Goal: Information Seeking & Learning: Learn about a topic

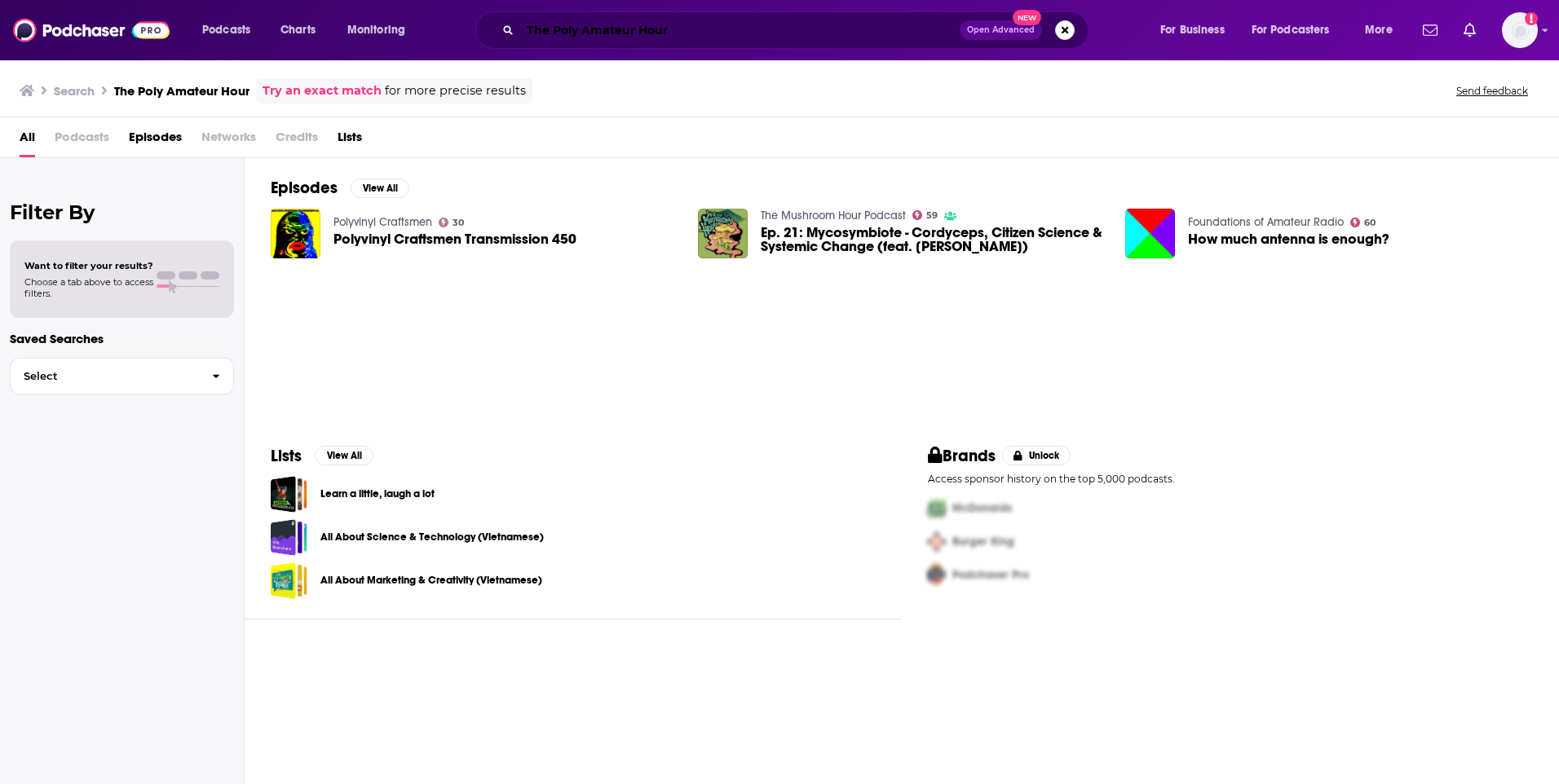
click at [733, 25] on input "The Poly Amateur Hour" at bounding box center [740, 30] width 439 height 26
click at [209, 21] on span "Podcasts" at bounding box center [227, 30] width 48 height 22
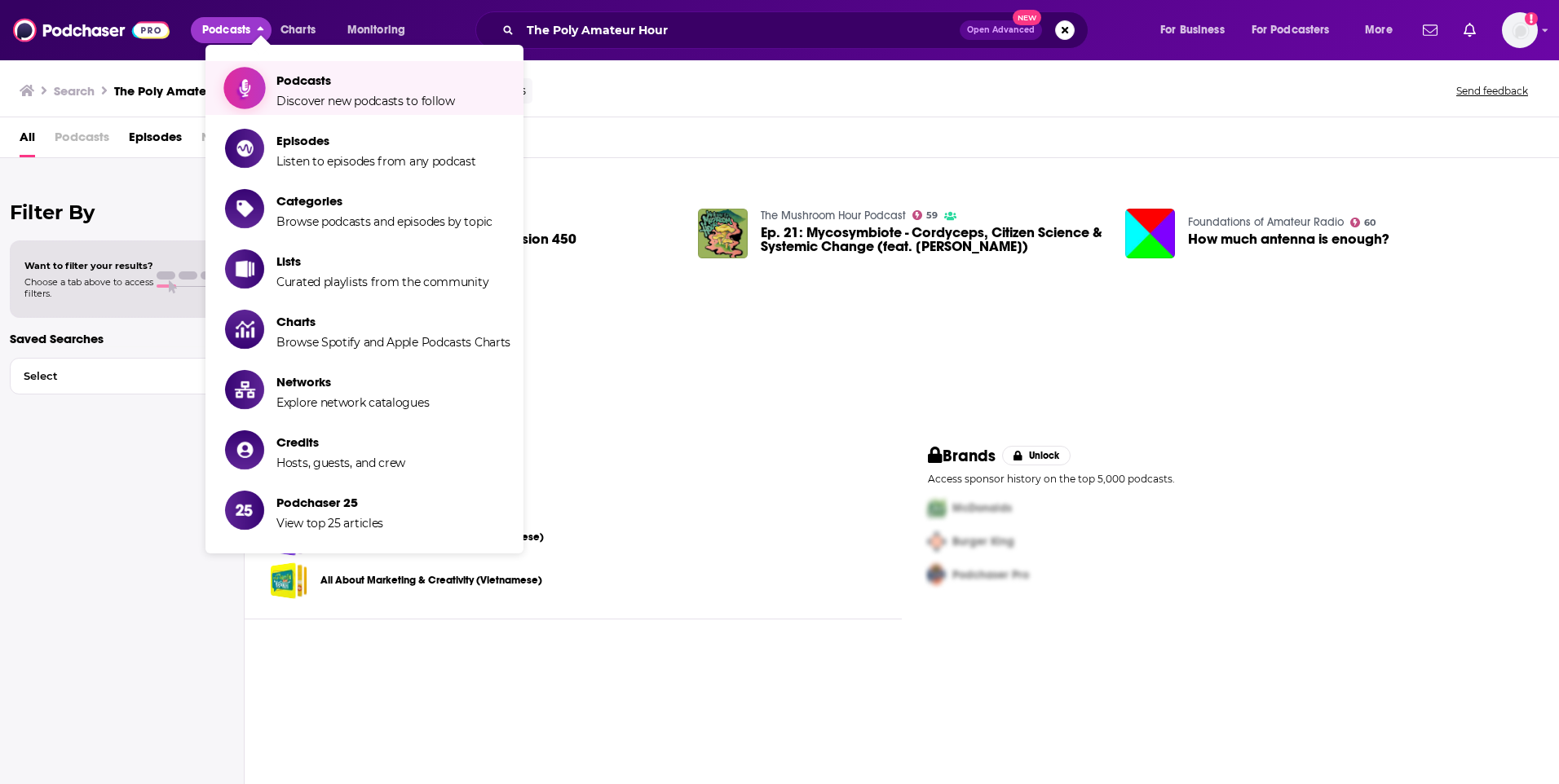
click at [251, 77] on span "Show item sub-menu" at bounding box center [244, 87] width 125 height 125
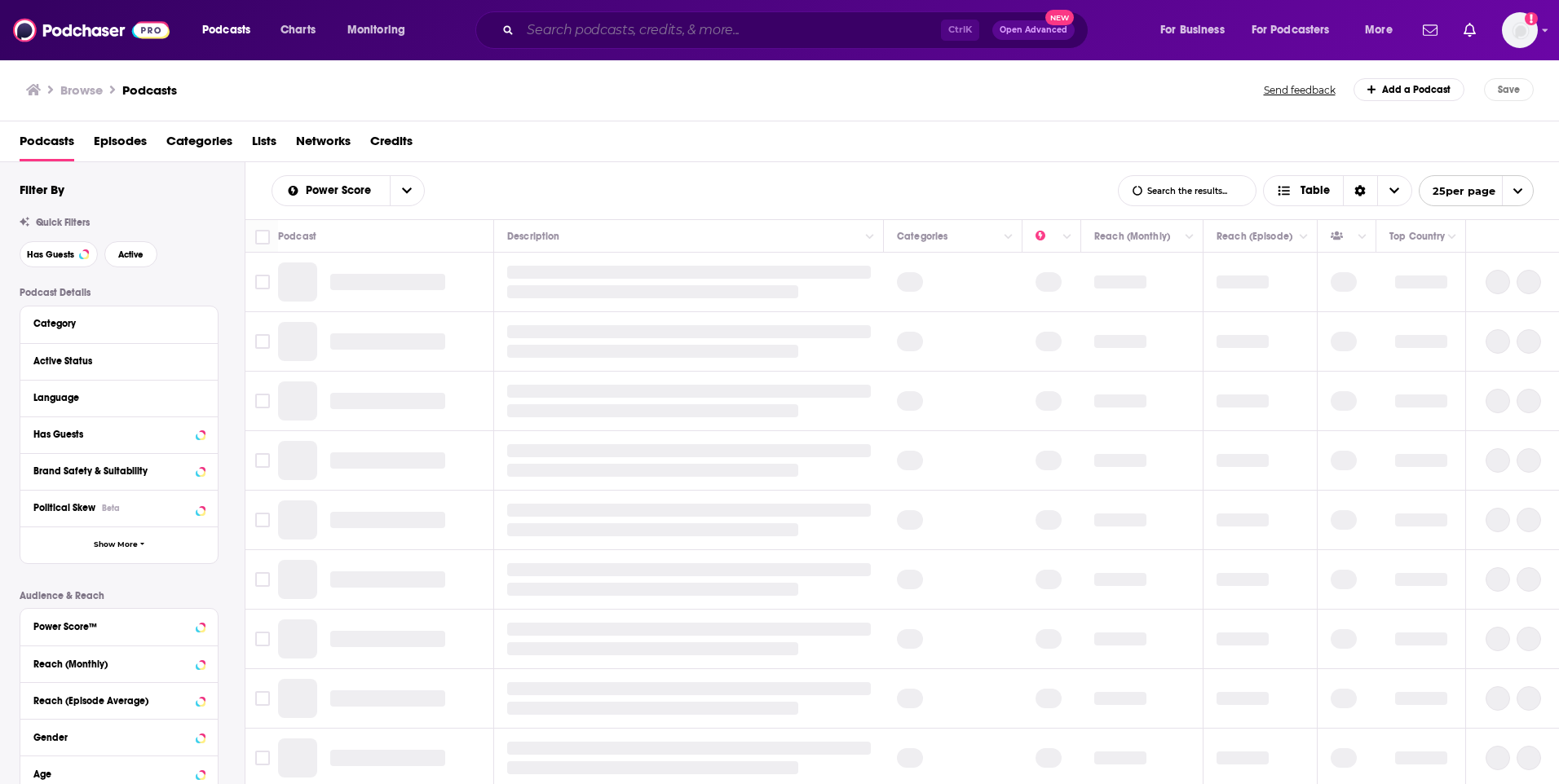
click at [638, 18] on input "Search podcasts, credits, & more..." at bounding box center [731, 30] width 421 height 26
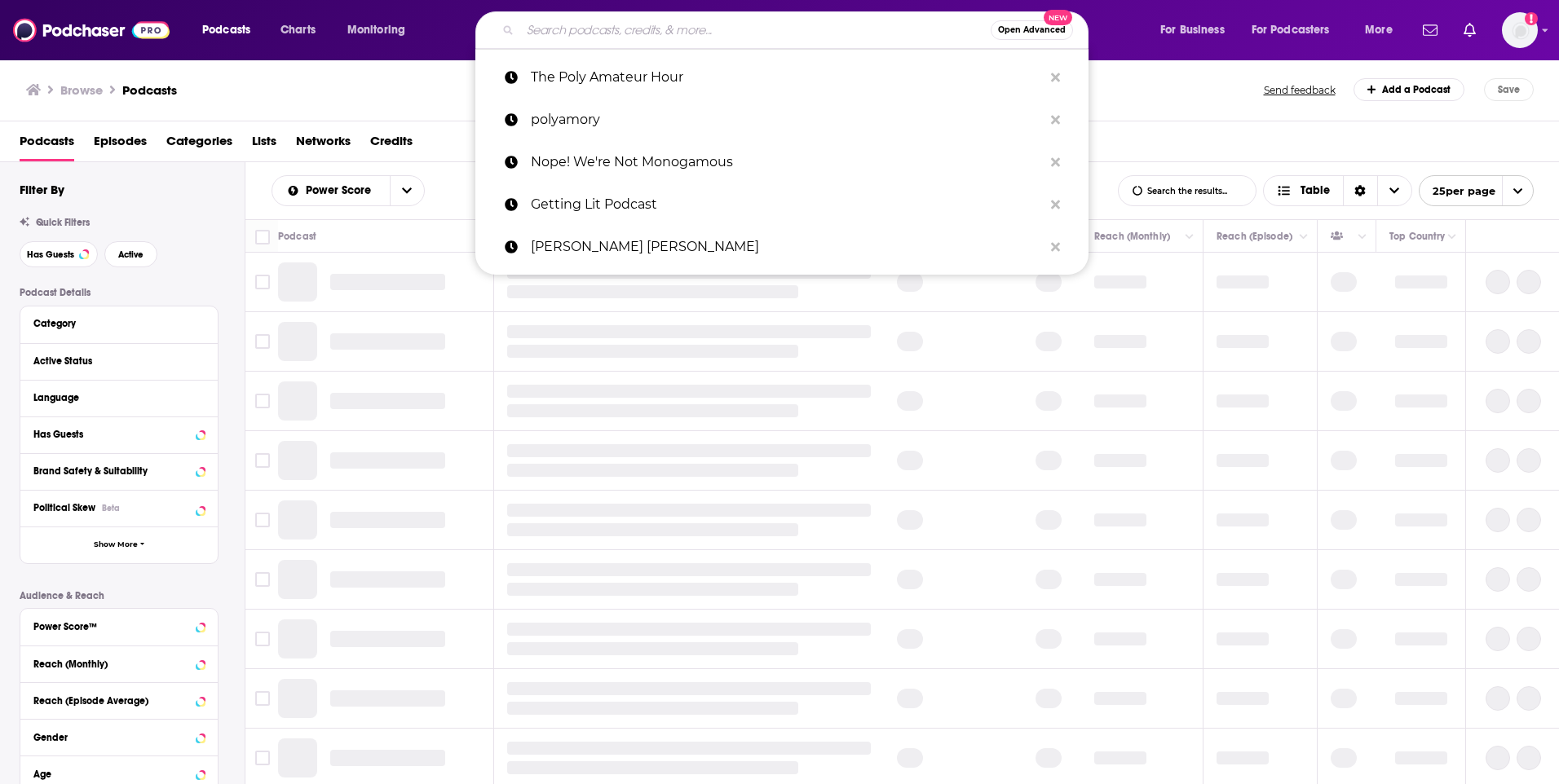
paste input "The Poly Amateur Hour"
type input "The Poly Amateur Hour"
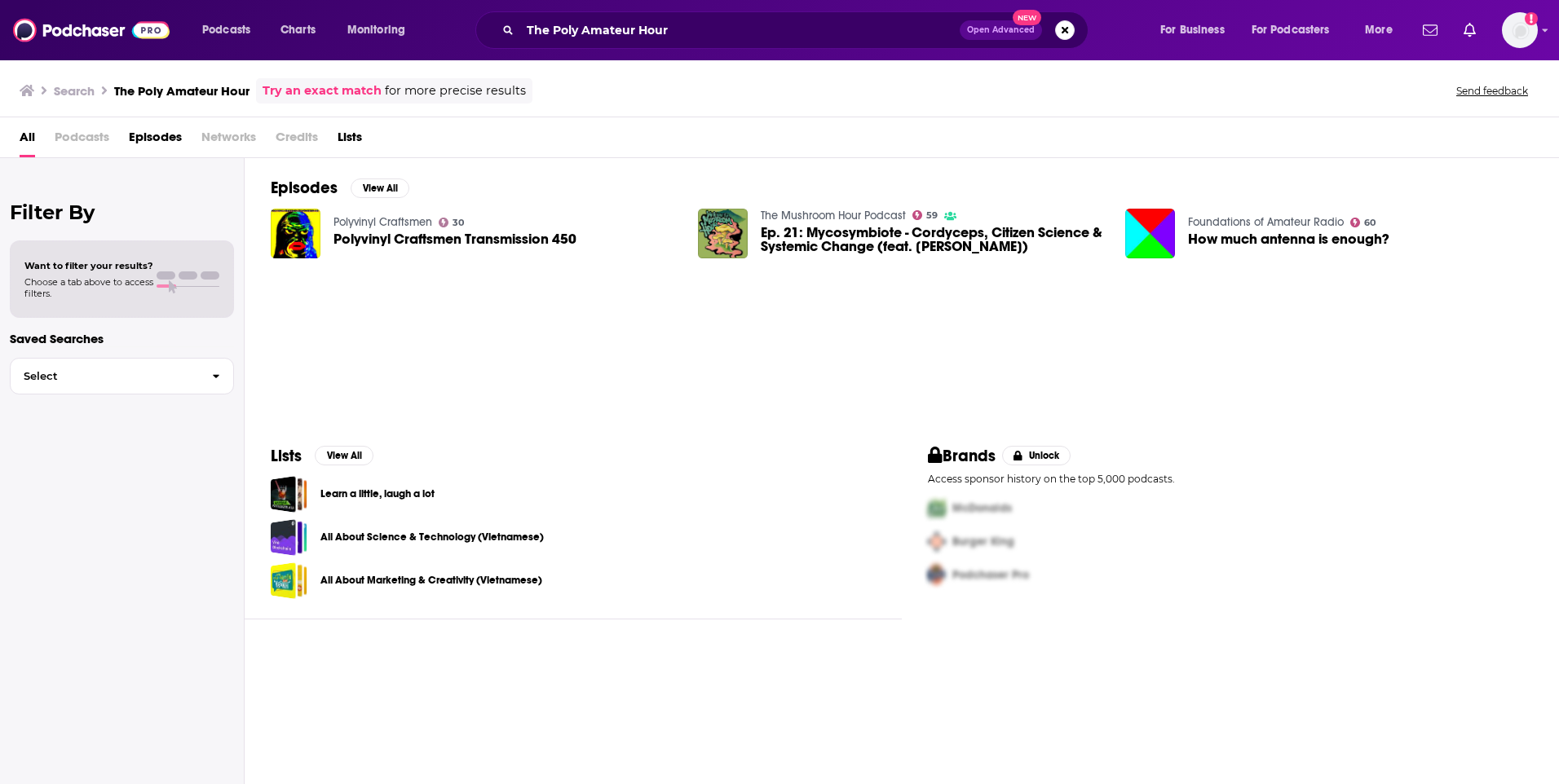
click at [68, 142] on span "Podcasts" at bounding box center [81, 140] width 54 height 34
click at [69, 142] on span "Podcasts" at bounding box center [81, 140] width 54 height 34
click at [69, 28] on img at bounding box center [91, 30] width 157 height 31
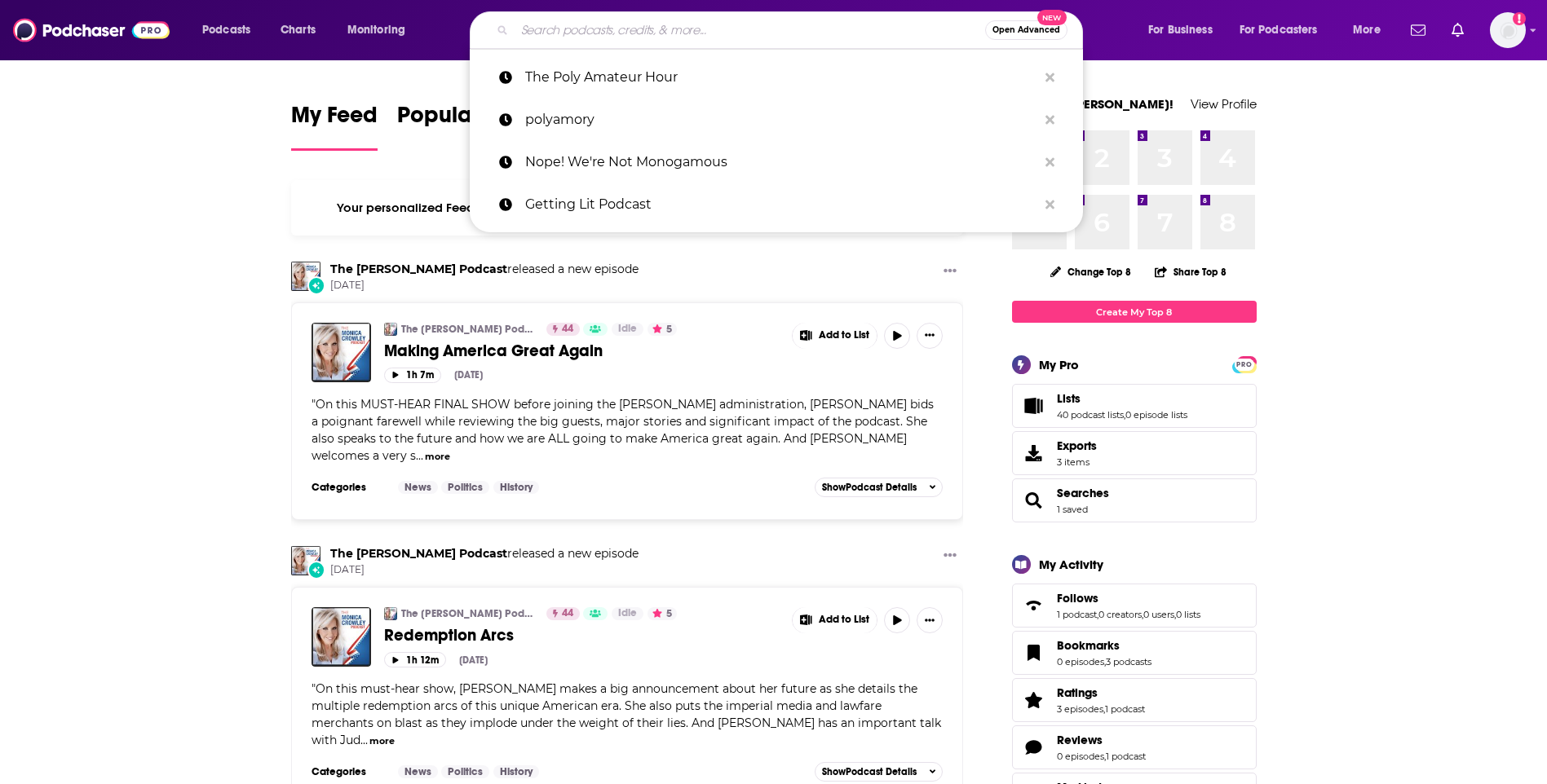
click at [614, 20] on input "Search podcasts, credits, & more..." at bounding box center [750, 30] width 470 height 26
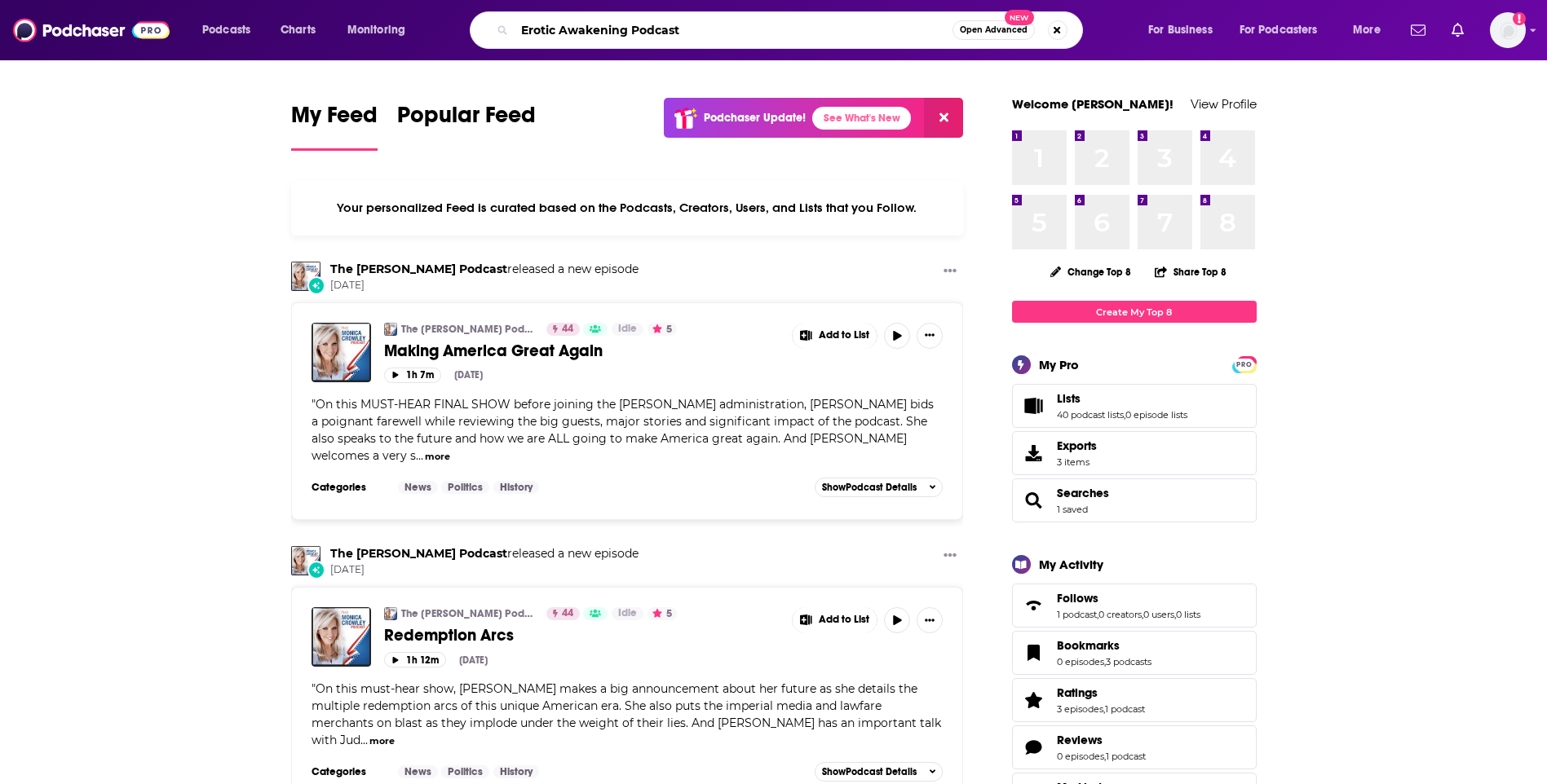
type input "Erotic Awakening Podcast"
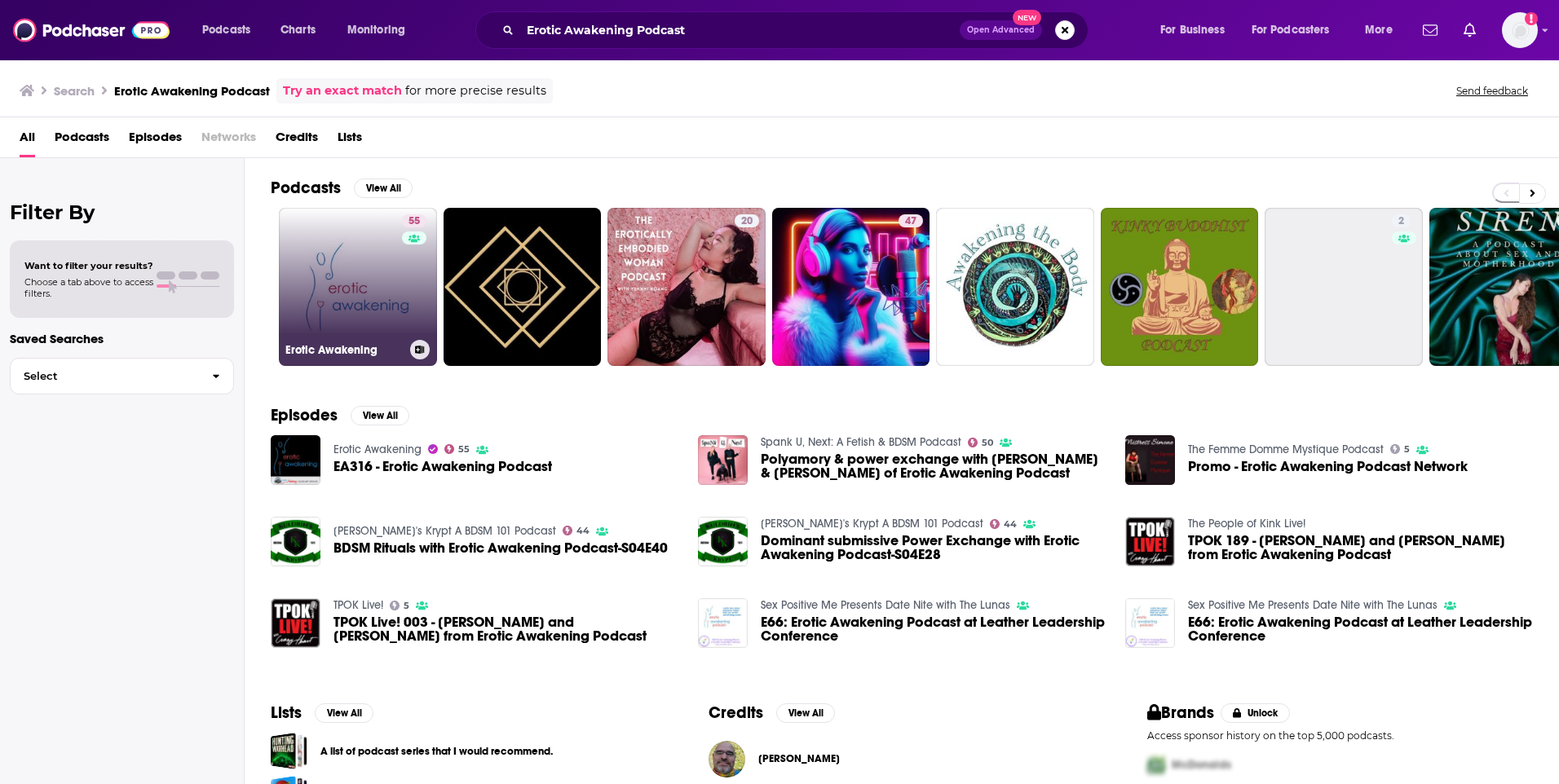
click at [319, 295] on link "55 Erotic Awakening" at bounding box center [358, 287] width 158 height 158
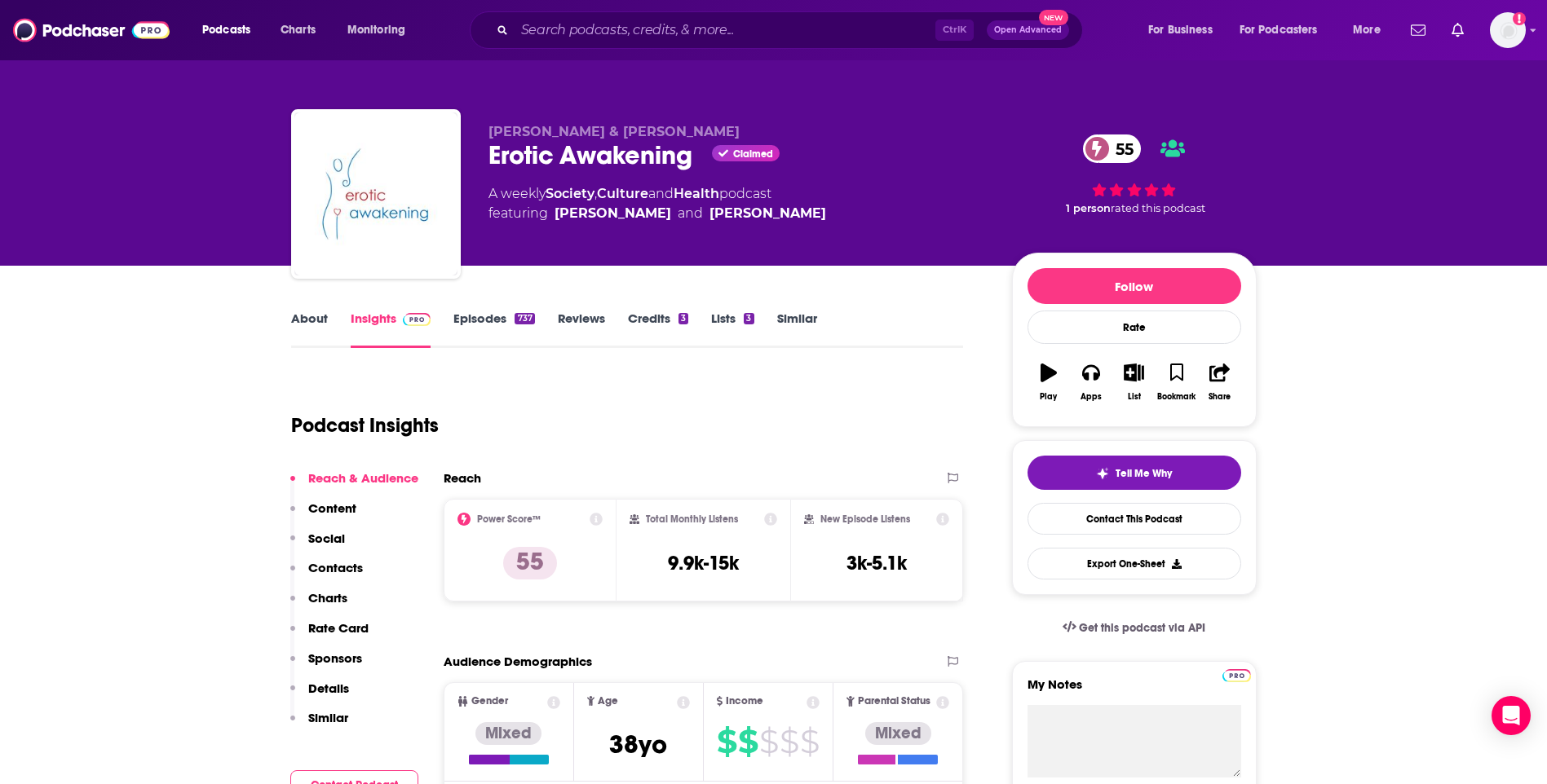
click at [313, 314] on link "About" at bounding box center [310, 328] width 36 height 37
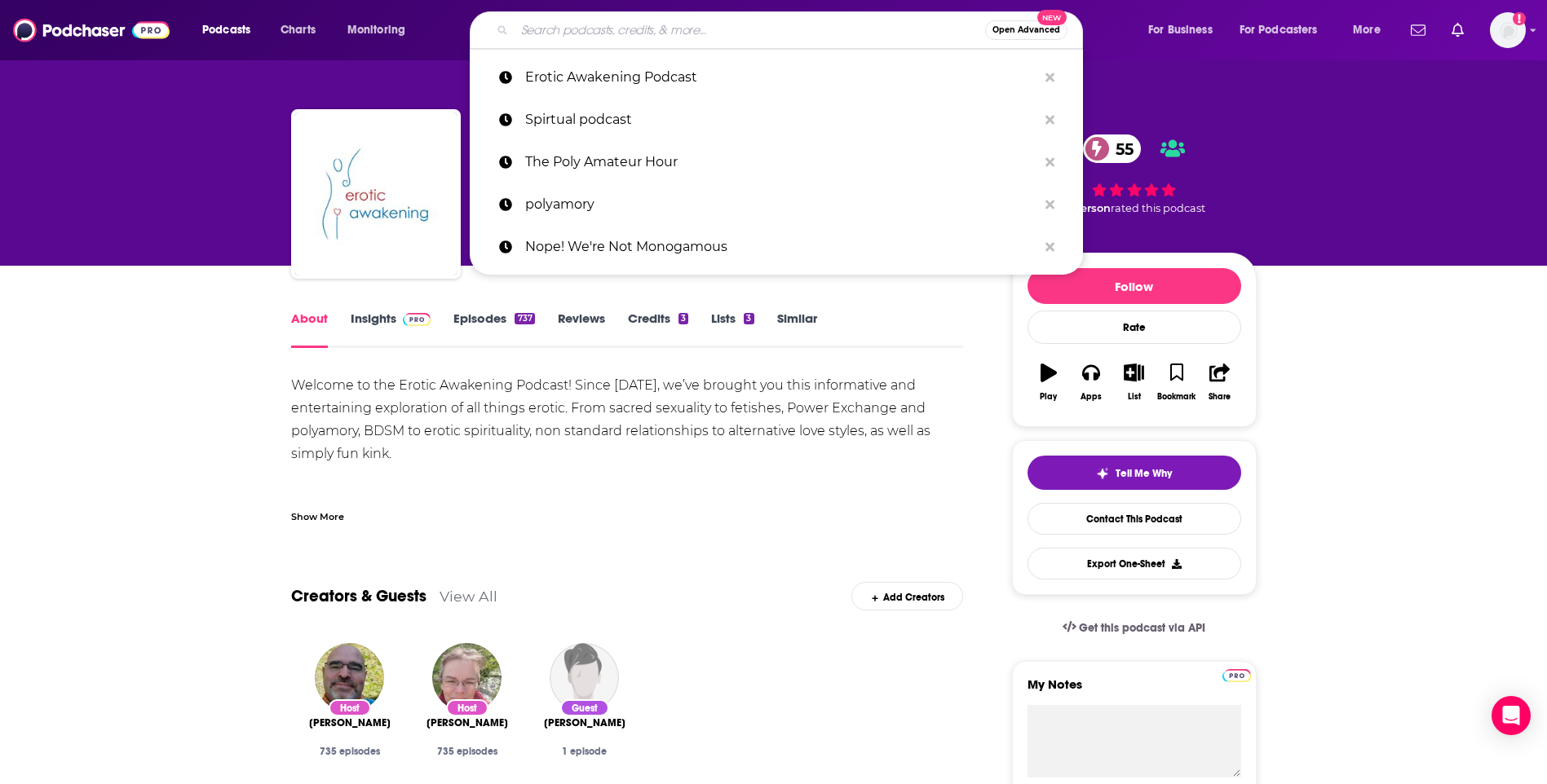
click at [723, 22] on input "Search podcasts, credits, & more..." at bounding box center [750, 30] width 470 height 26
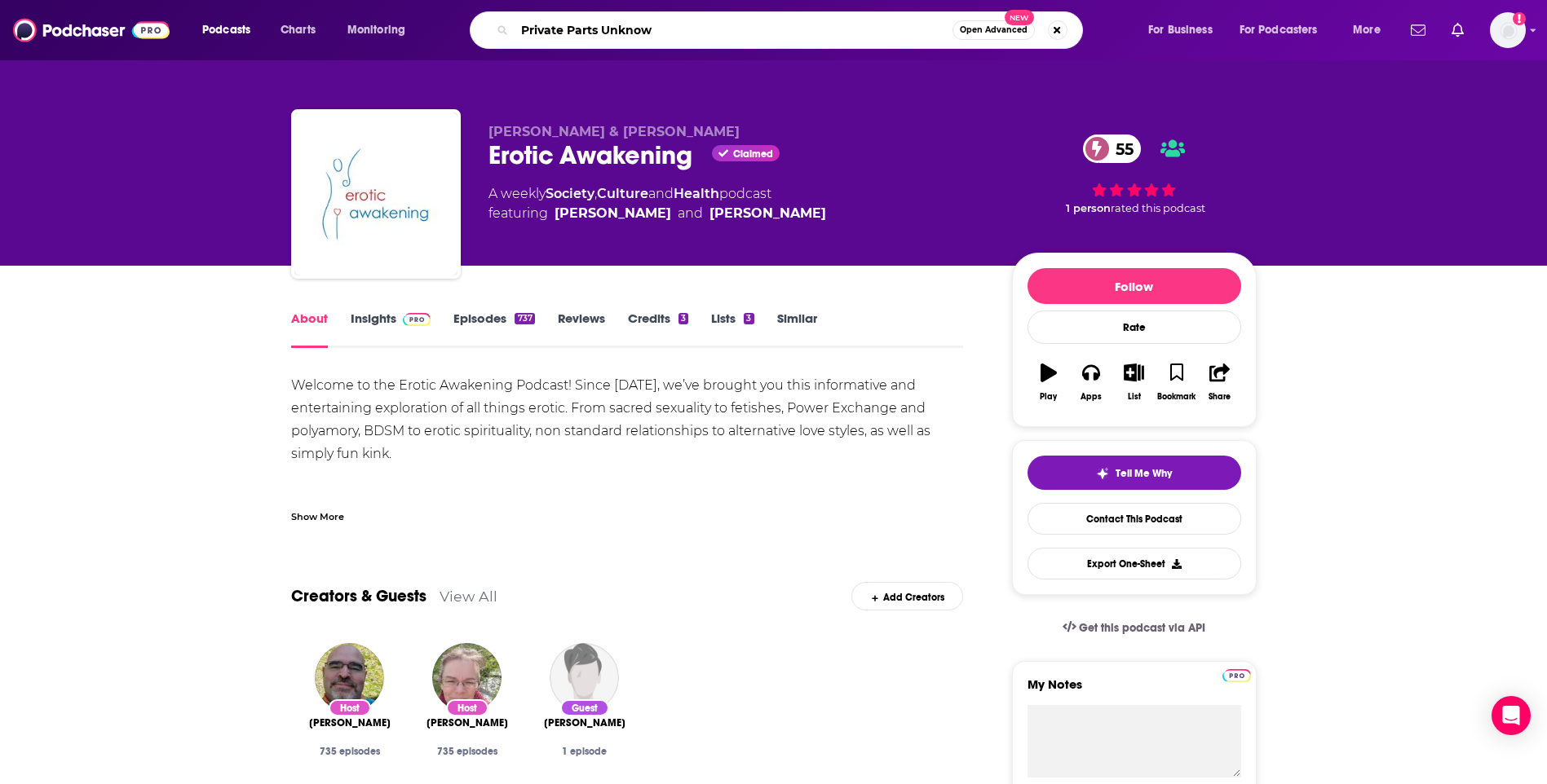
type input "Private Parts Unknown"
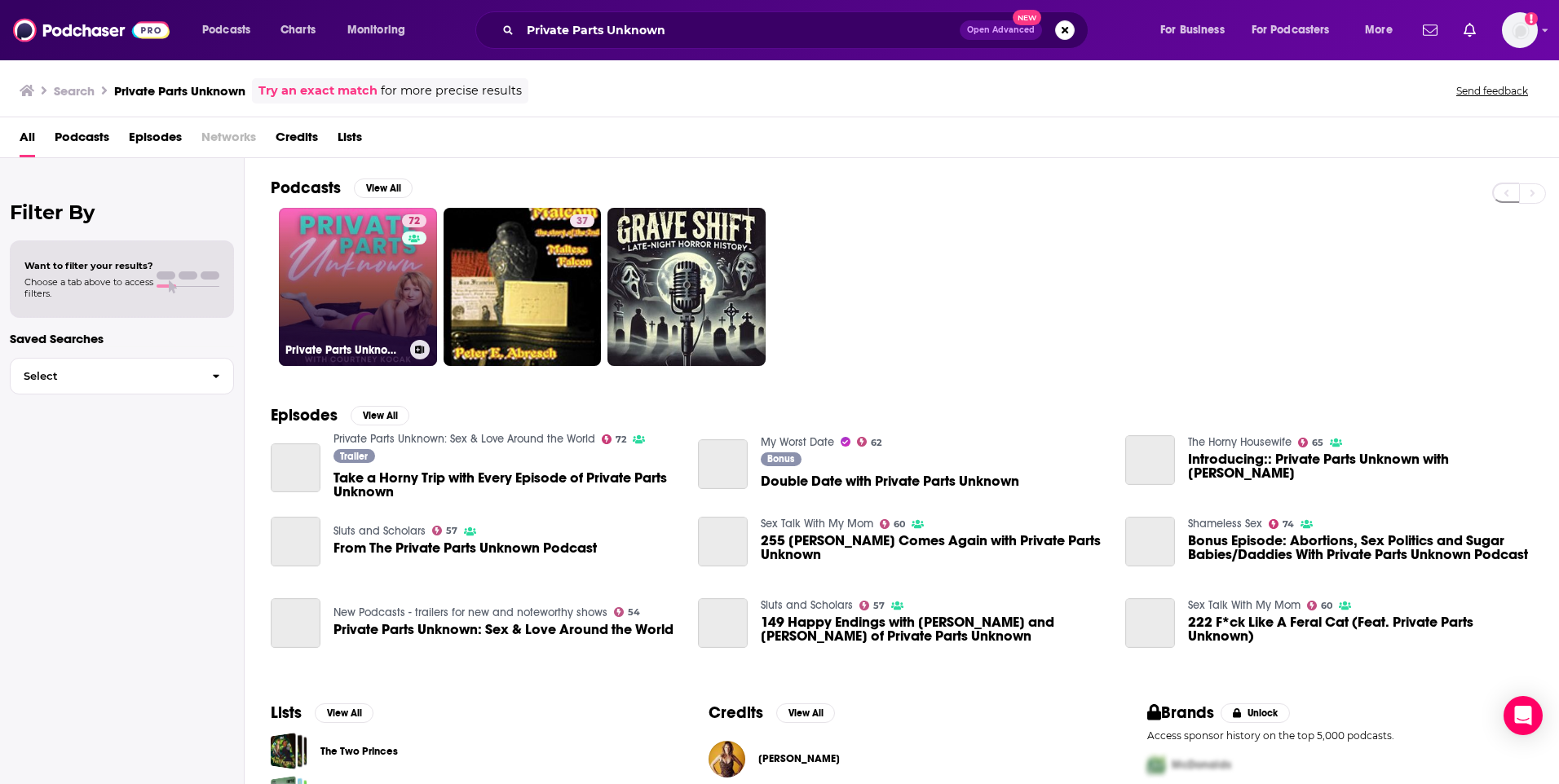
click at [337, 281] on link "72 Private Parts Unknown: Sex & Love Around the World" at bounding box center [358, 287] width 158 height 158
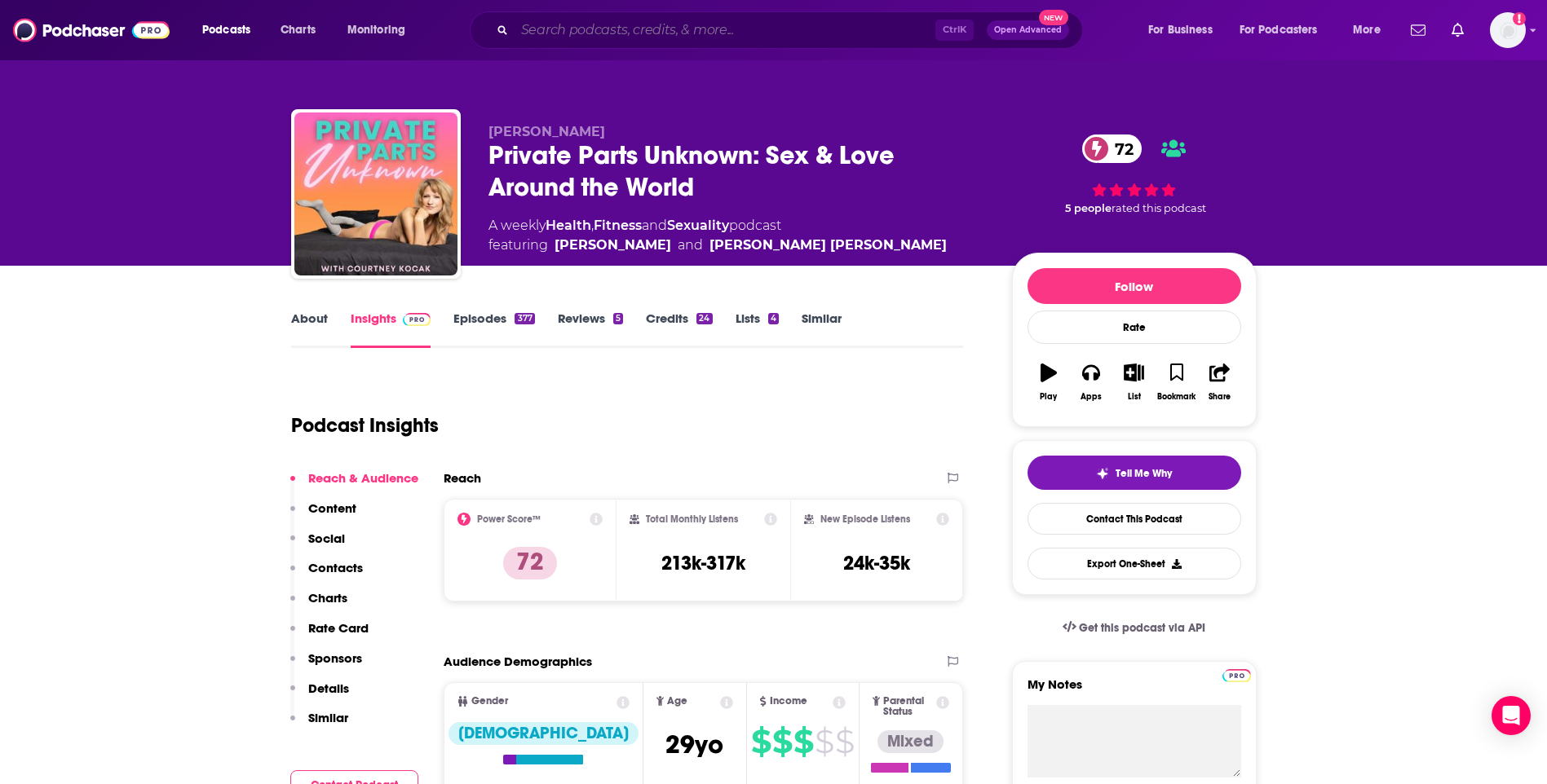
click at [610, 33] on input "Search podcasts, credits, & more..." at bounding box center [725, 30] width 421 height 26
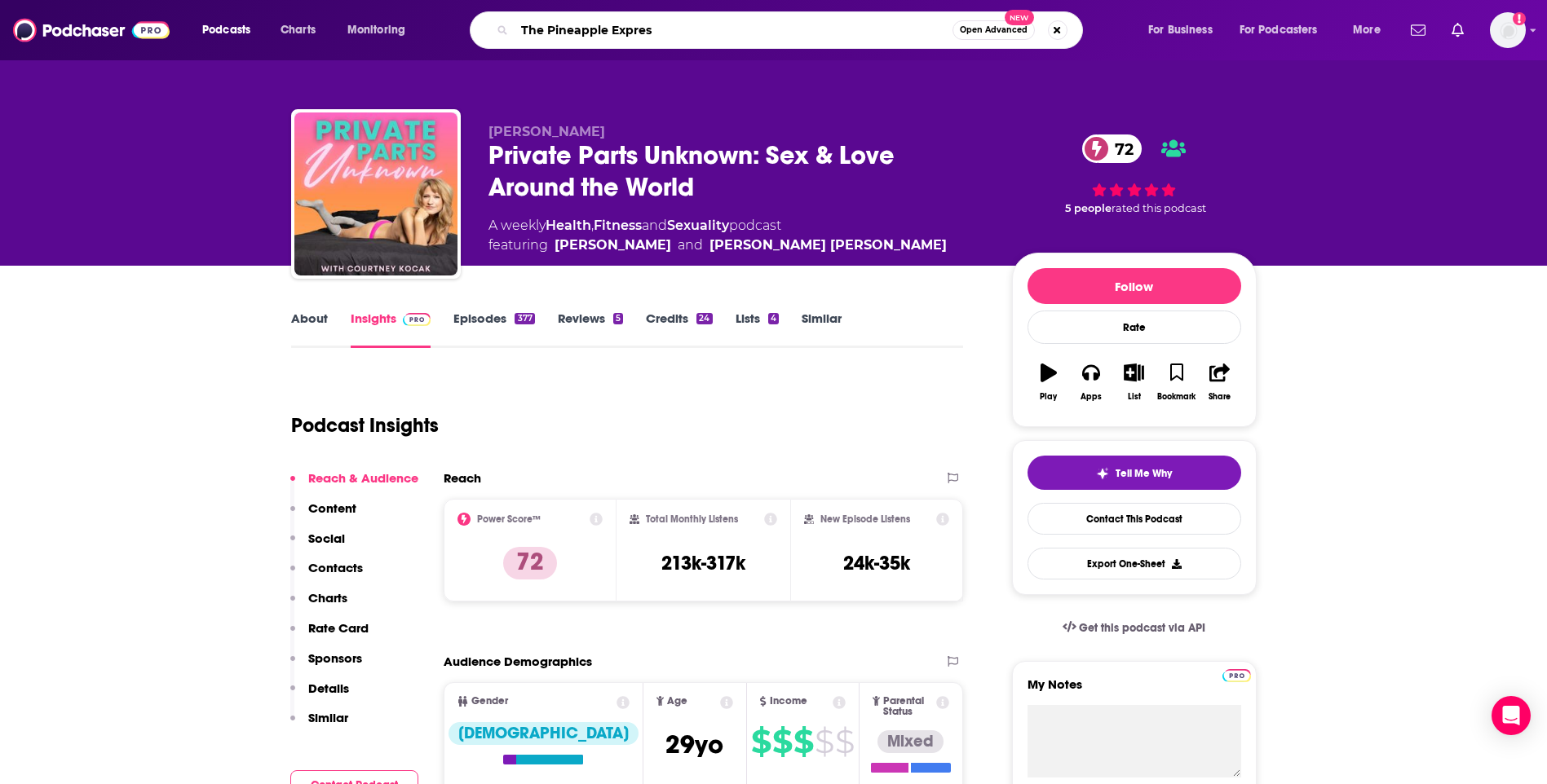
type input "The Pineapple Express"
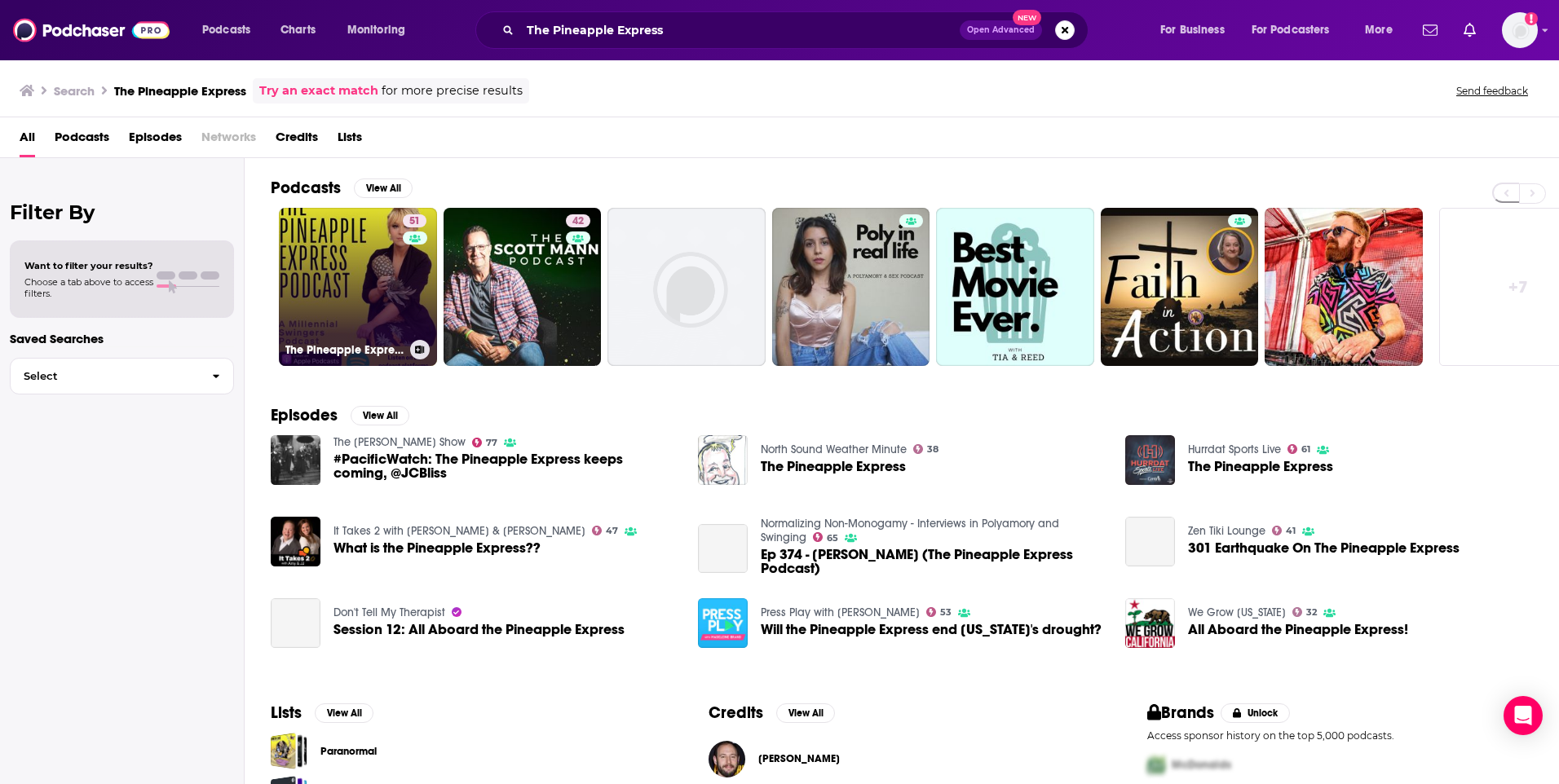
click at [359, 304] on link "51 The Pineapple Express: A Millennial’s Guide to Love, Sex Positivity, Non-Mon…" at bounding box center [358, 287] width 158 height 158
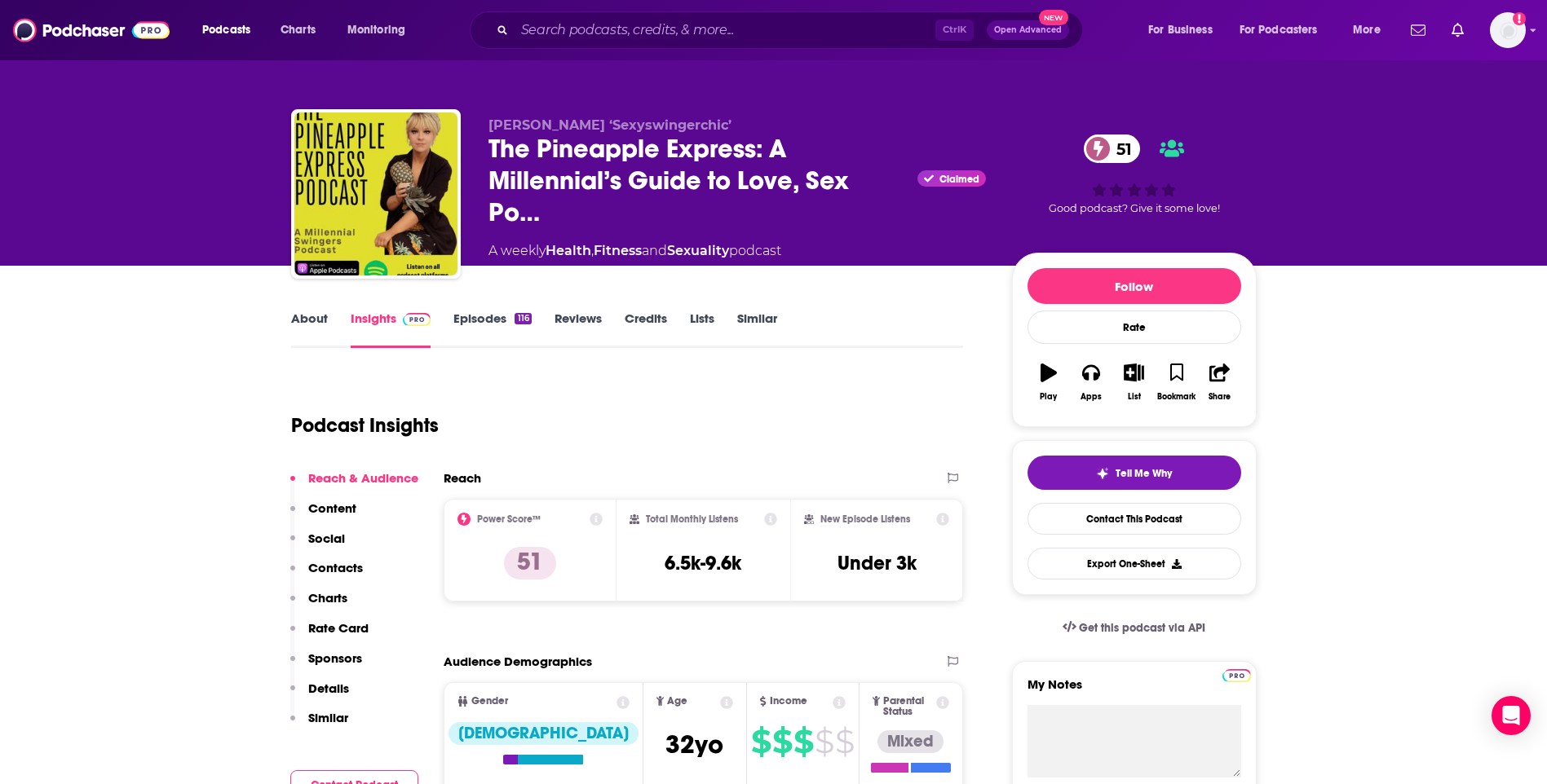
click at [307, 324] on link "About" at bounding box center [310, 328] width 36 height 37
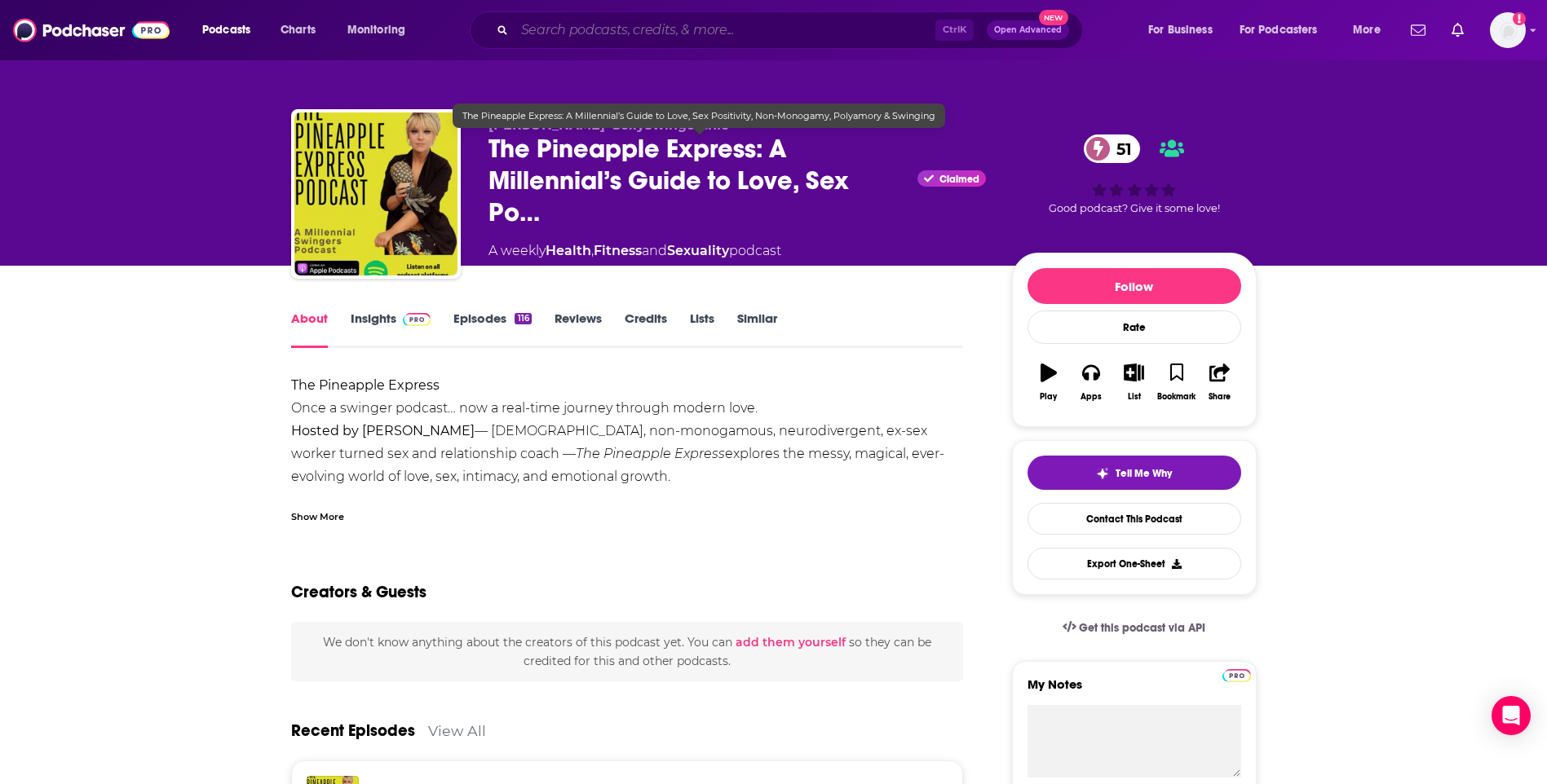
click at [702, 20] on input "Search podcasts, credits, & more..." at bounding box center [725, 30] width 421 height 26
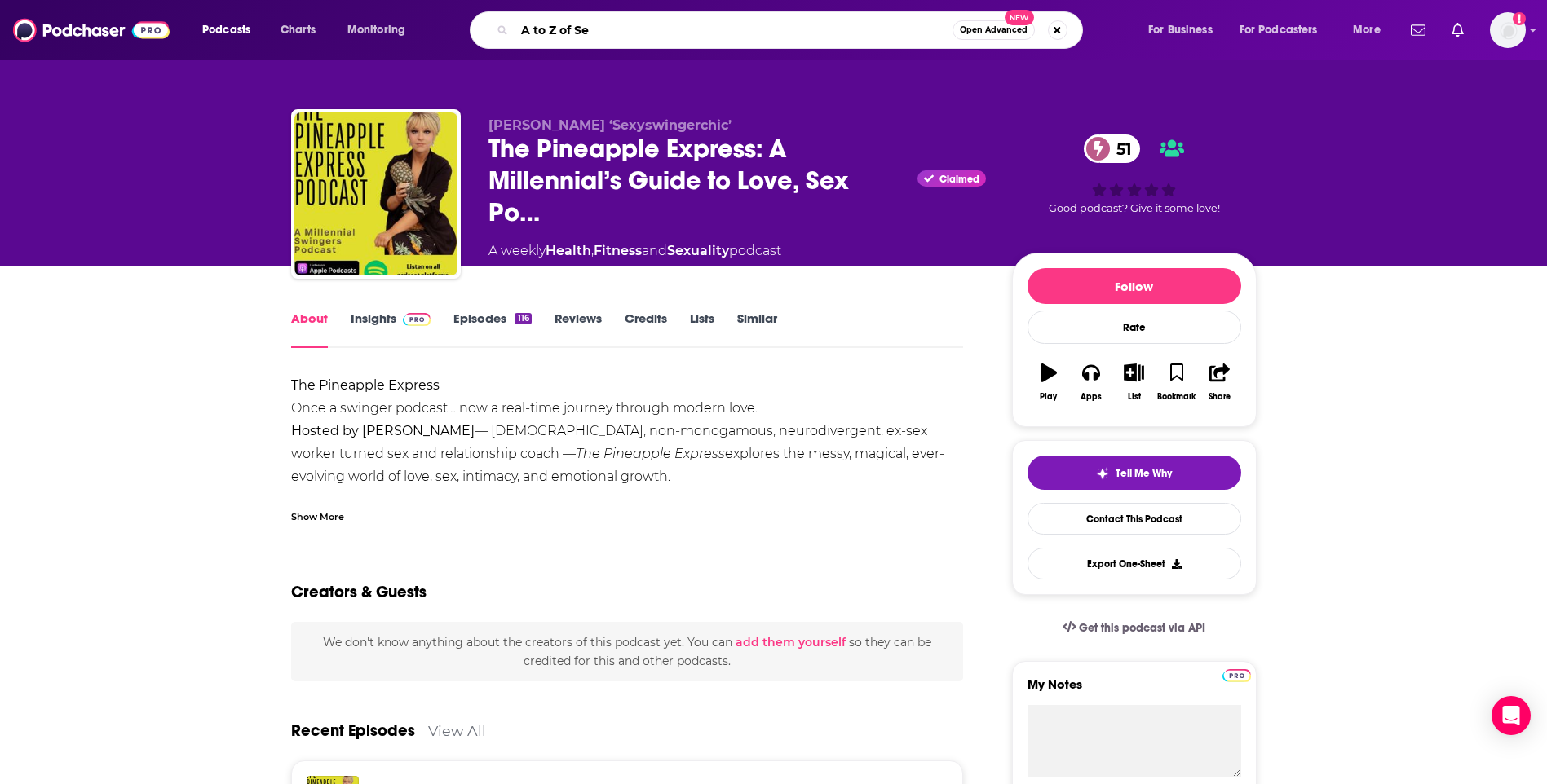
type input "A to Z of Sex"
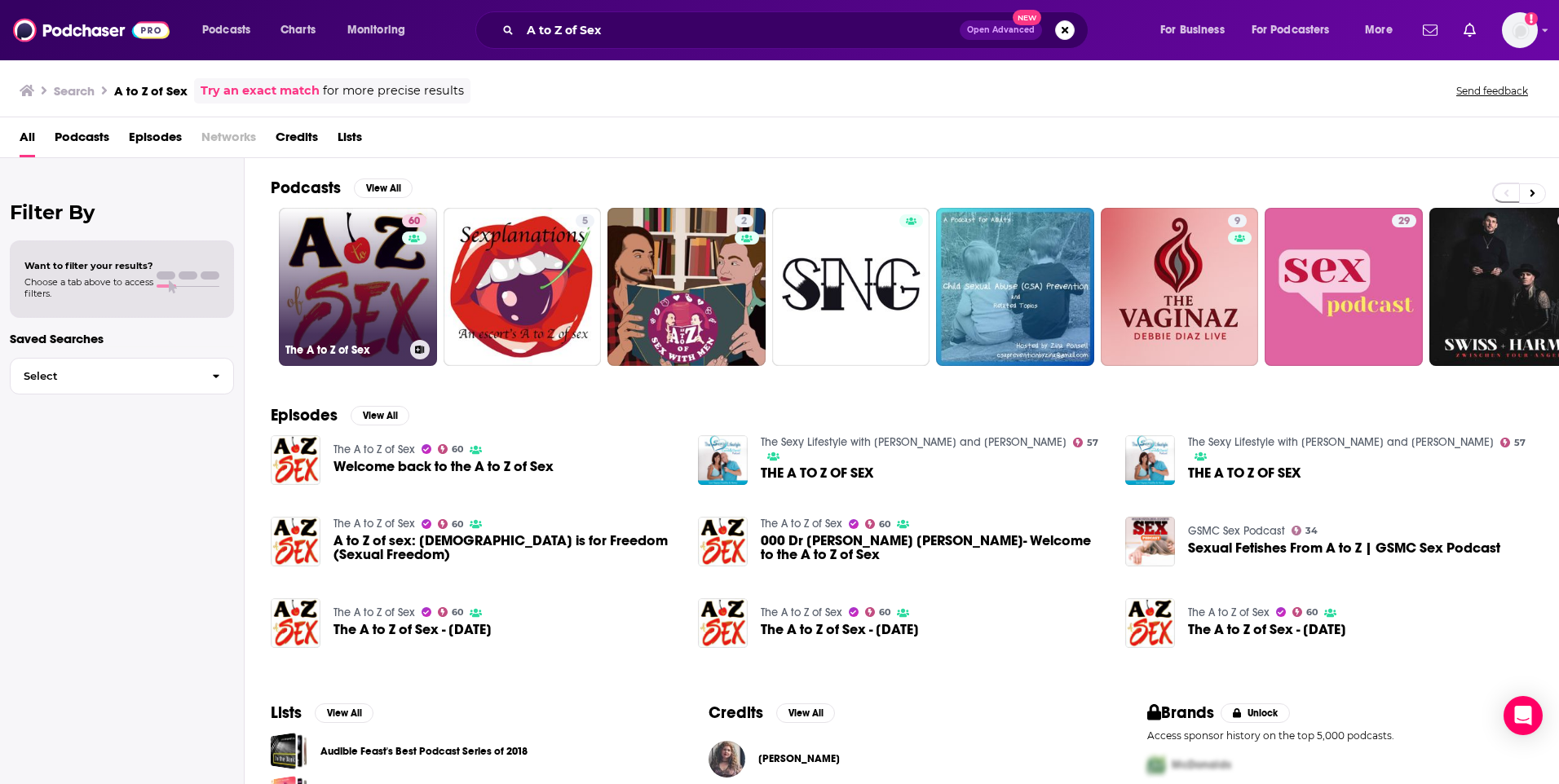
click at [355, 301] on link "60 The A to Z of Sex" at bounding box center [358, 287] width 158 height 158
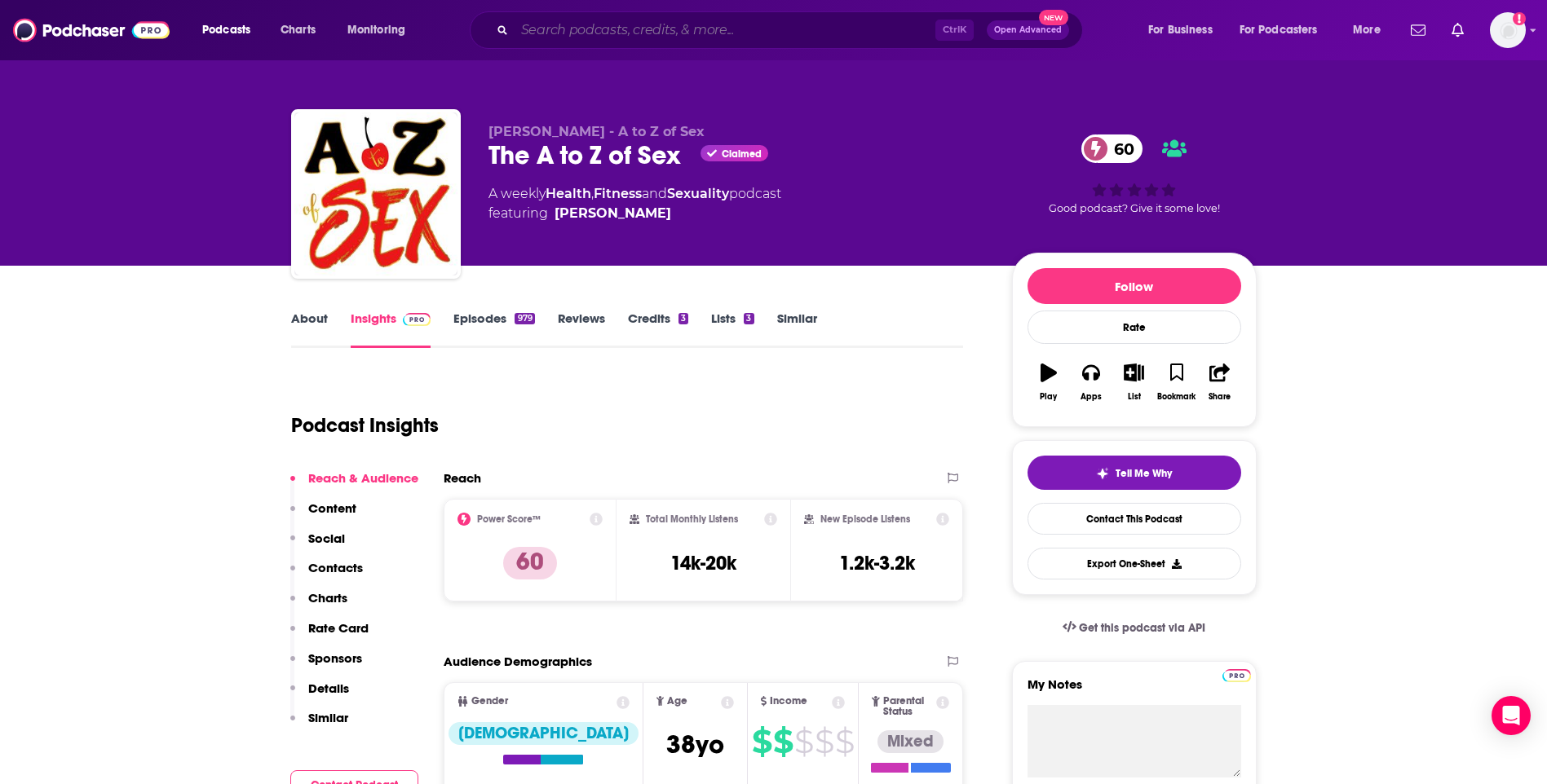
click at [567, 22] on input "Search podcasts, credits, & more..." at bounding box center [725, 30] width 421 height 26
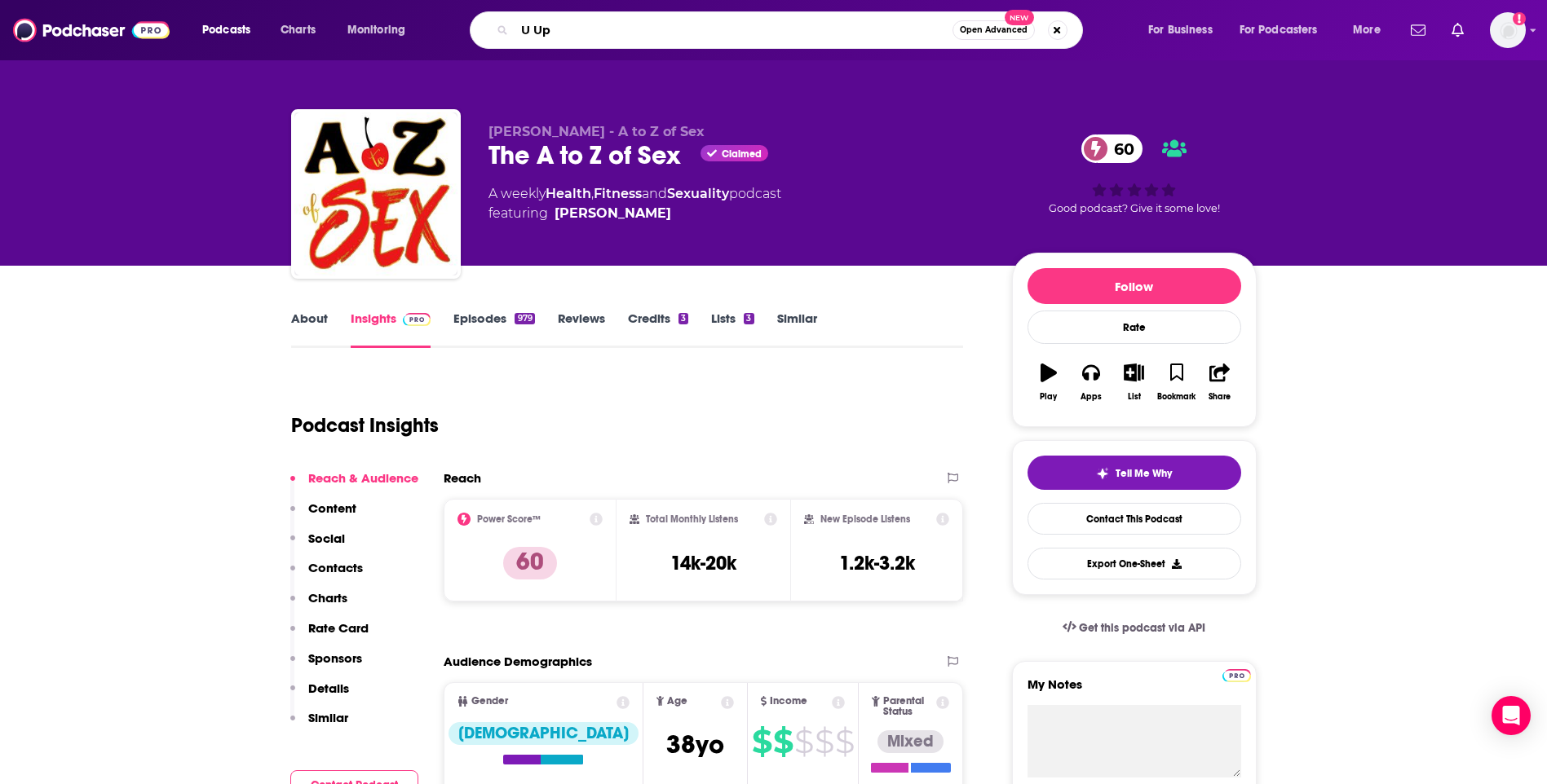
type input "U Up?"
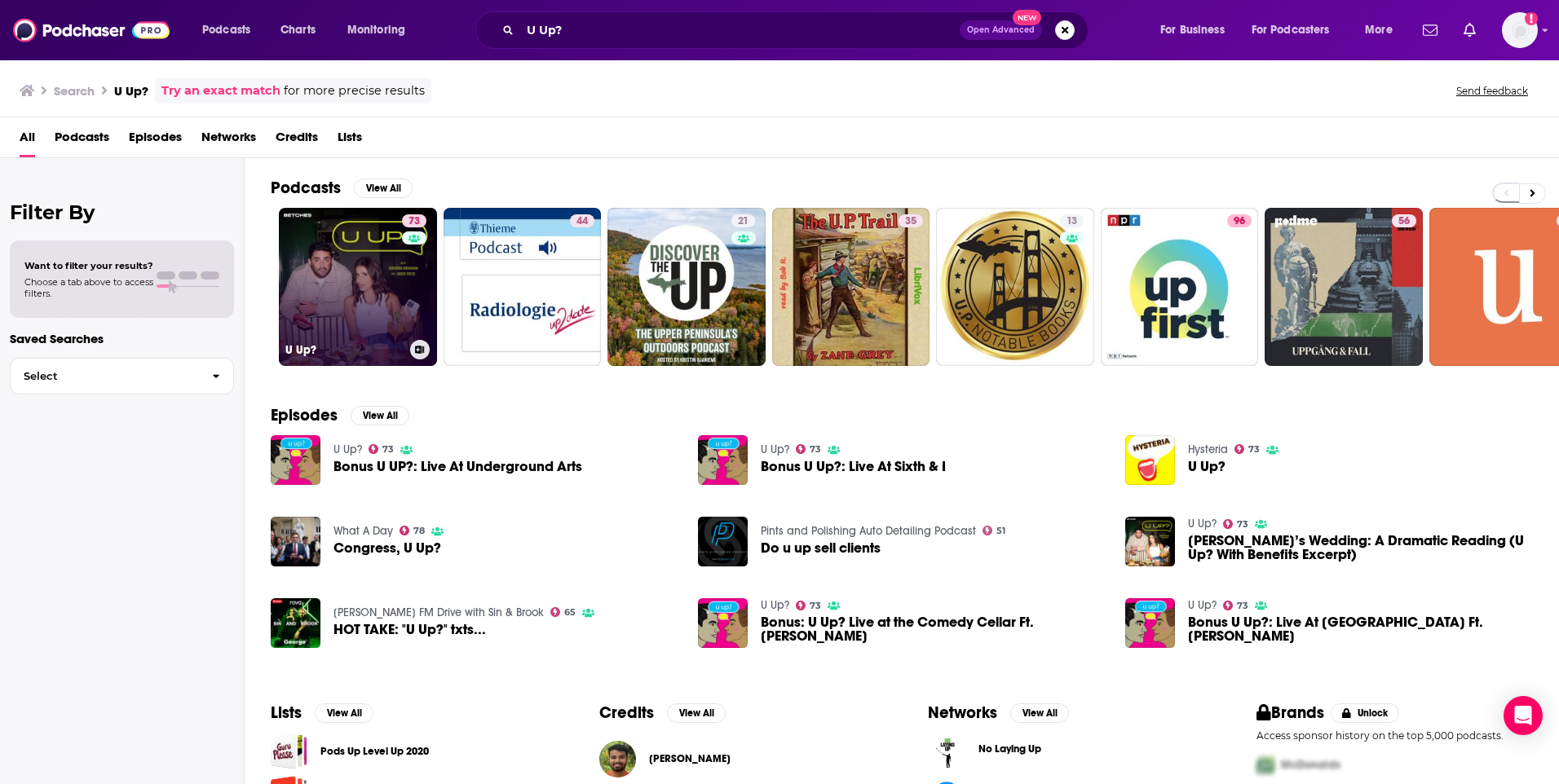
click at [366, 303] on link "73 U Up?" at bounding box center [358, 287] width 158 height 158
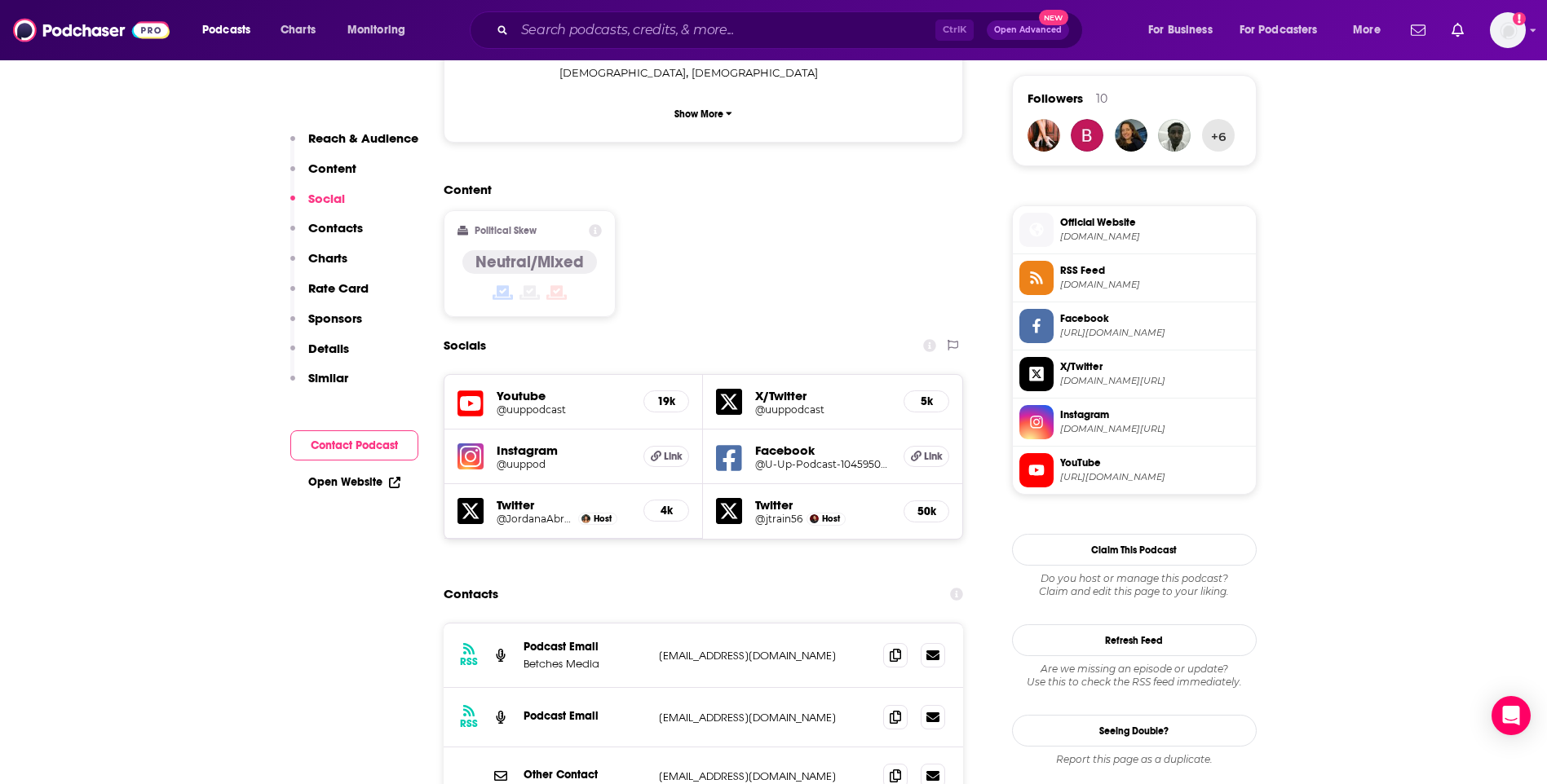
scroll to position [1304, 0]
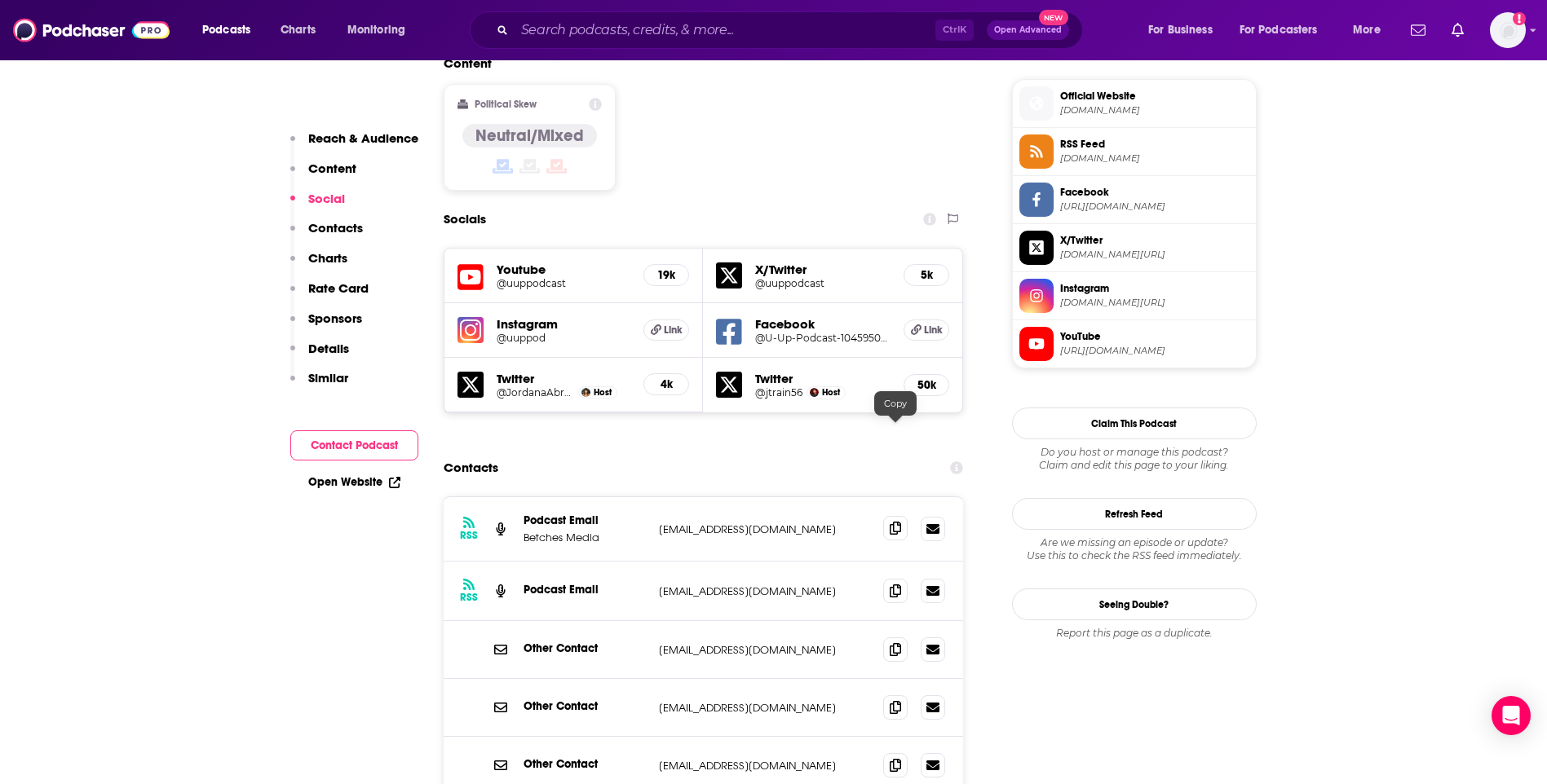
click at [896, 522] on icon at bounding box center [895, 528] width 11 height 13
click at [889, 578] on span at bounding box center [896, 590] width 24 height 24
